Goal: Task Accomplishment & Management: Manage account settings

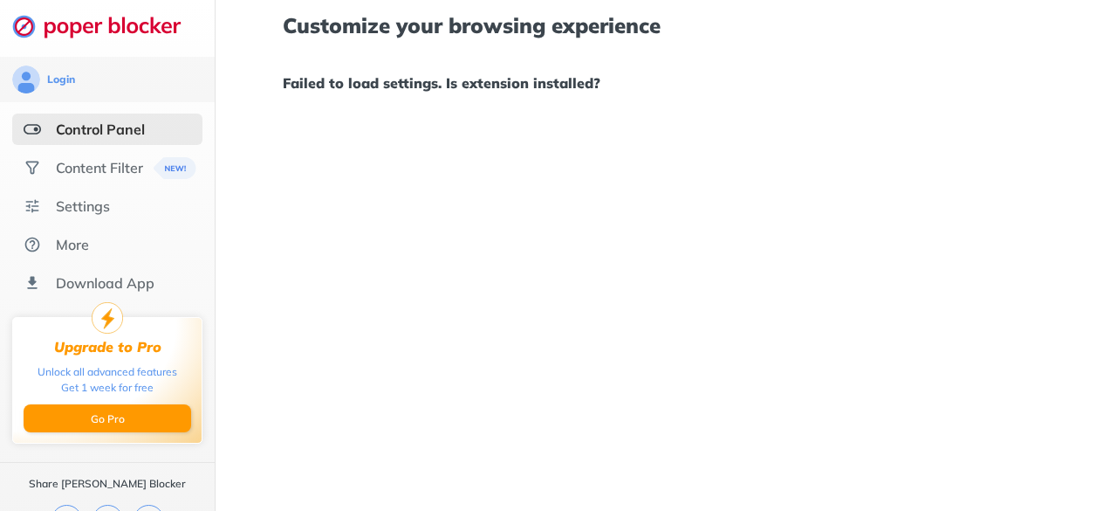
click at [73, 118] on div "Control Panel" at bounding box center [107, 128] width 190 height 31
click at [84, 129] on div "Control Panel" at bounding box center [100, 128] width 89 height 17
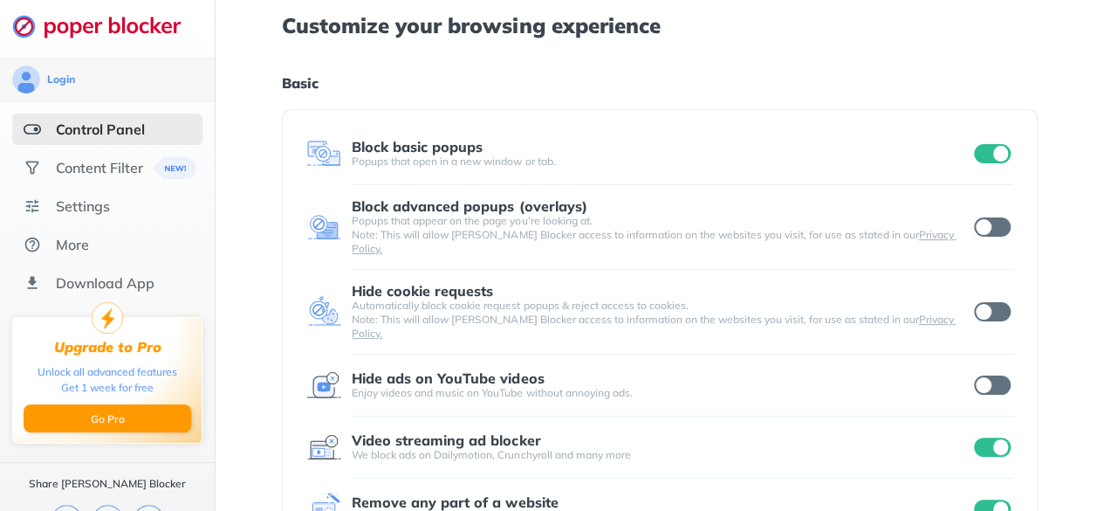
click at [995, 151] on input "checkbox" at bounding box center [992, 153] width 37 height 19
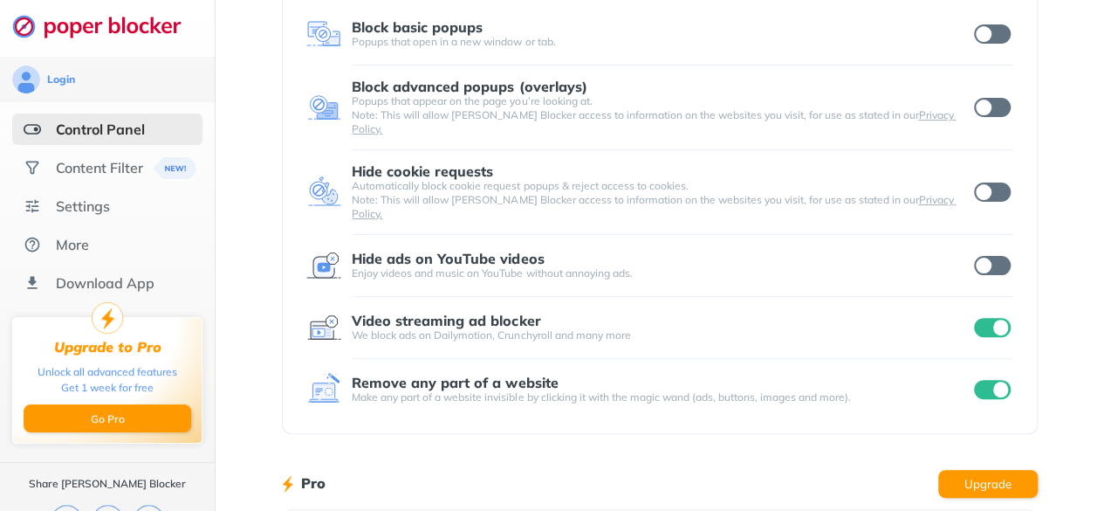
scroll to position [120, 0]
click at [999, 255] on input "checkbox" at bounding box center [992, 264] width 37 height 19
click at [998, 317] on input "checkbox" at bounding box center [992, 326] width 37 height 19
click at [985, 379] on input "checkbox" at bounding box center [992, 388] width 37 height 19
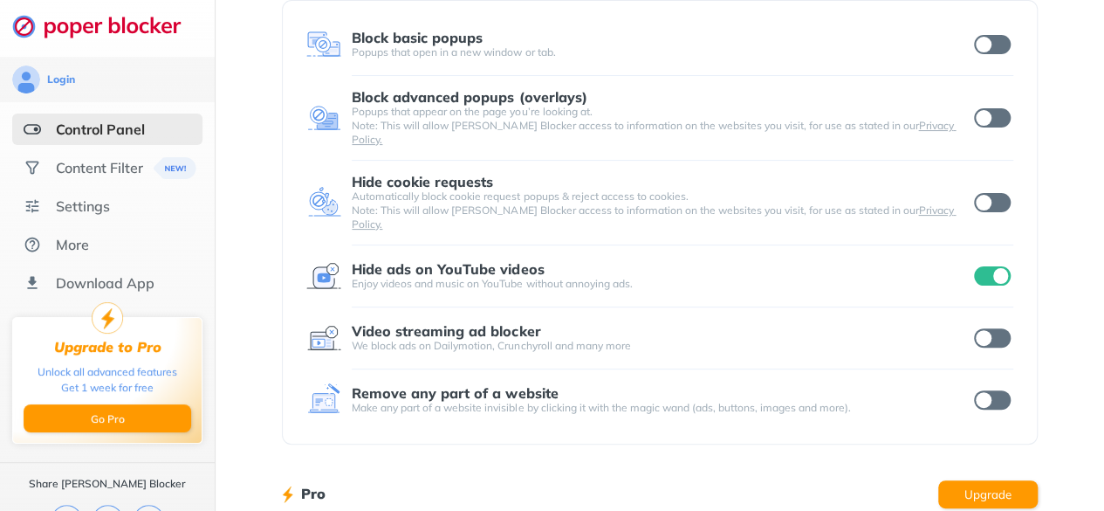
scroll to position [0, 0]
